Goal: Navigation & Orientation: Find specific page/section

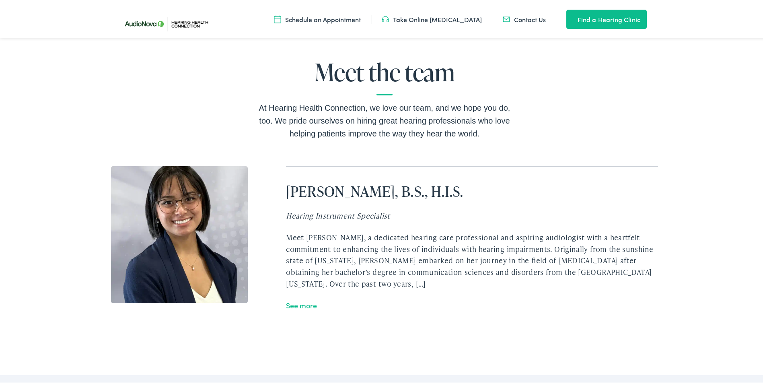
scroll to position [1400, 0]
click at [306, 308] on link "See more" at bounding box center [301, 303] width 31 height 10
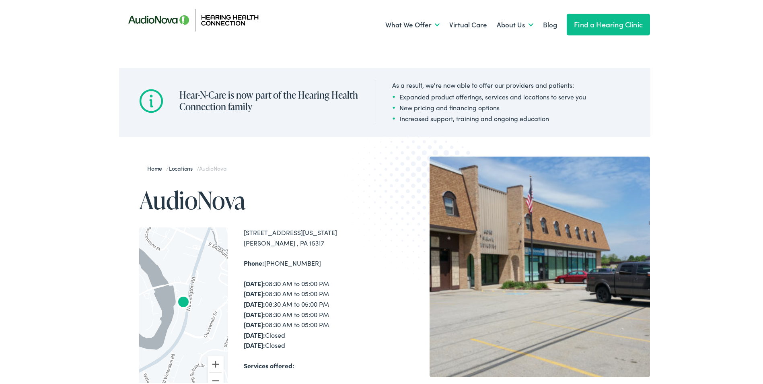
scroll to position [0, 0]
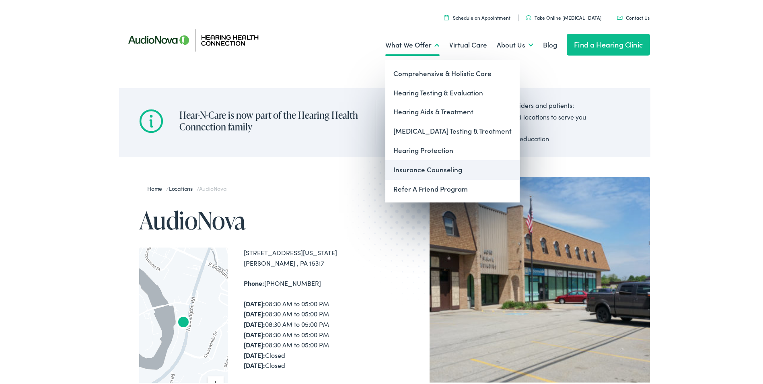
click at [423, 168] on link "Insurance Counseling" at bounding box center [452, 167] width 134 height 19
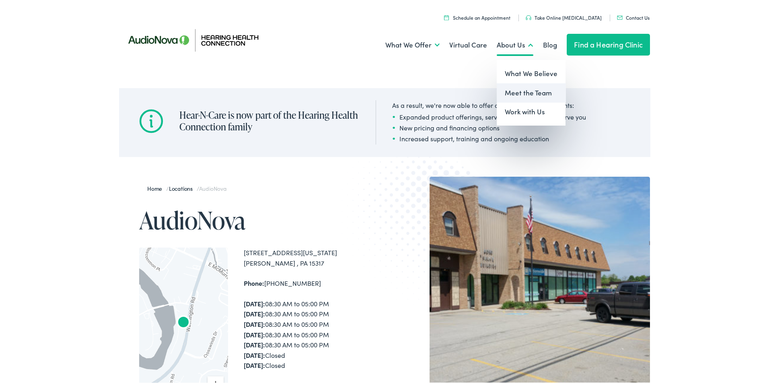
click at [515, 91] on link "Meet the Team" at bounding box center [531, 91] width 69 height 19
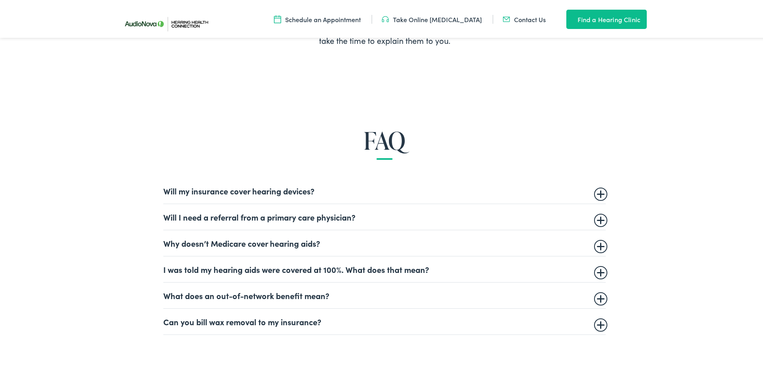
scroll to position [442, 0]
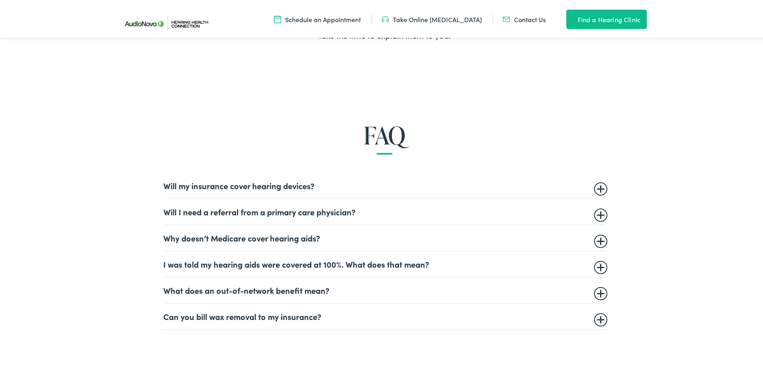
click at [599, 288] on summary "What does an out-of-network benefit mean?" at bounding box center [384, 288] width 442 height 10
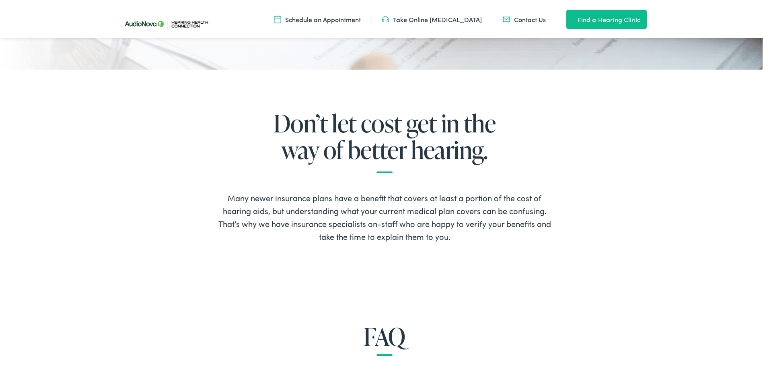
scroll to position [0, 0]
